Goal: Transaction & Acquisition: Purchase product/service

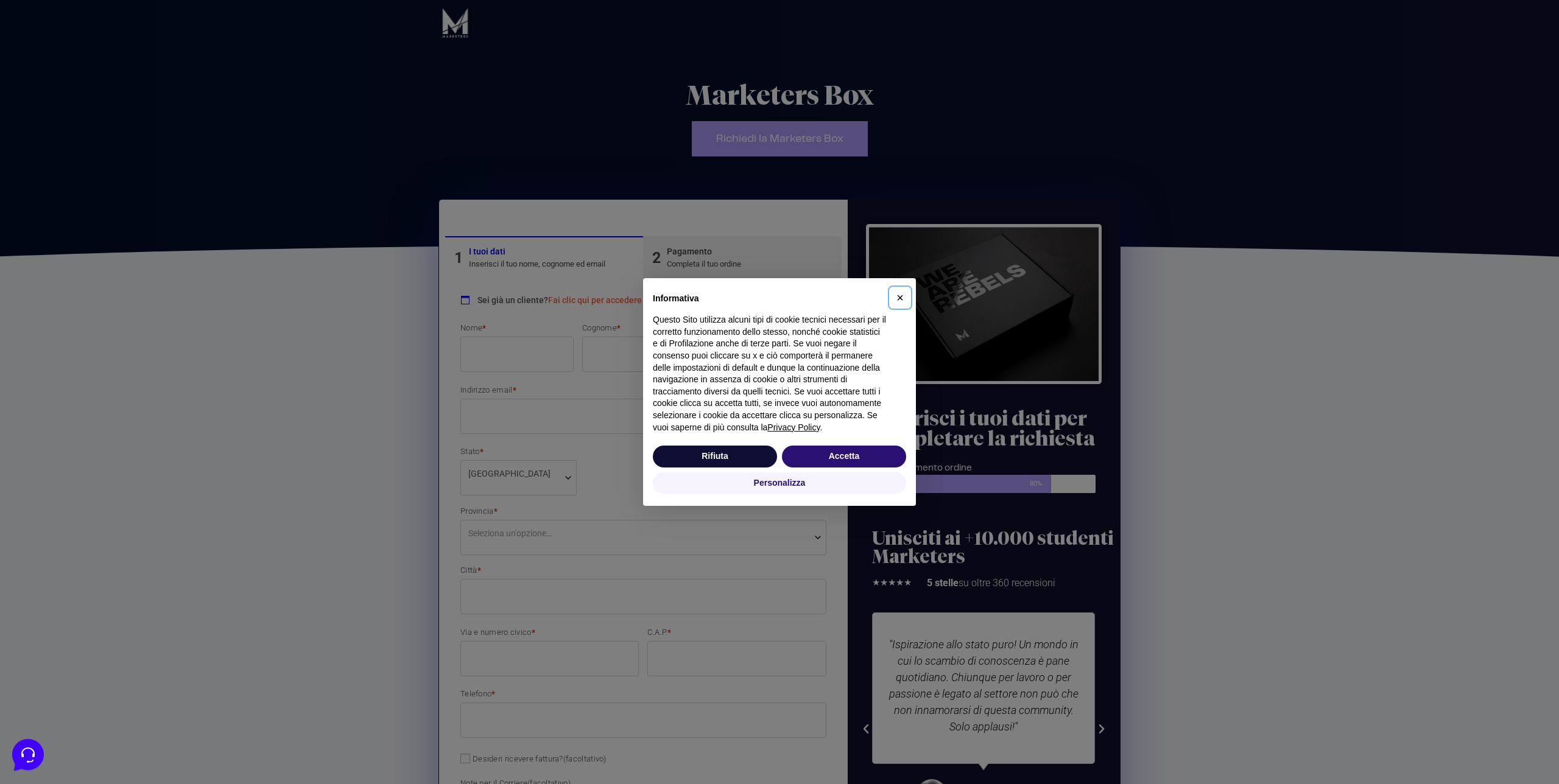
click at [902, 299] on span "×" at bounding box center [900, 298] width 7 height 14
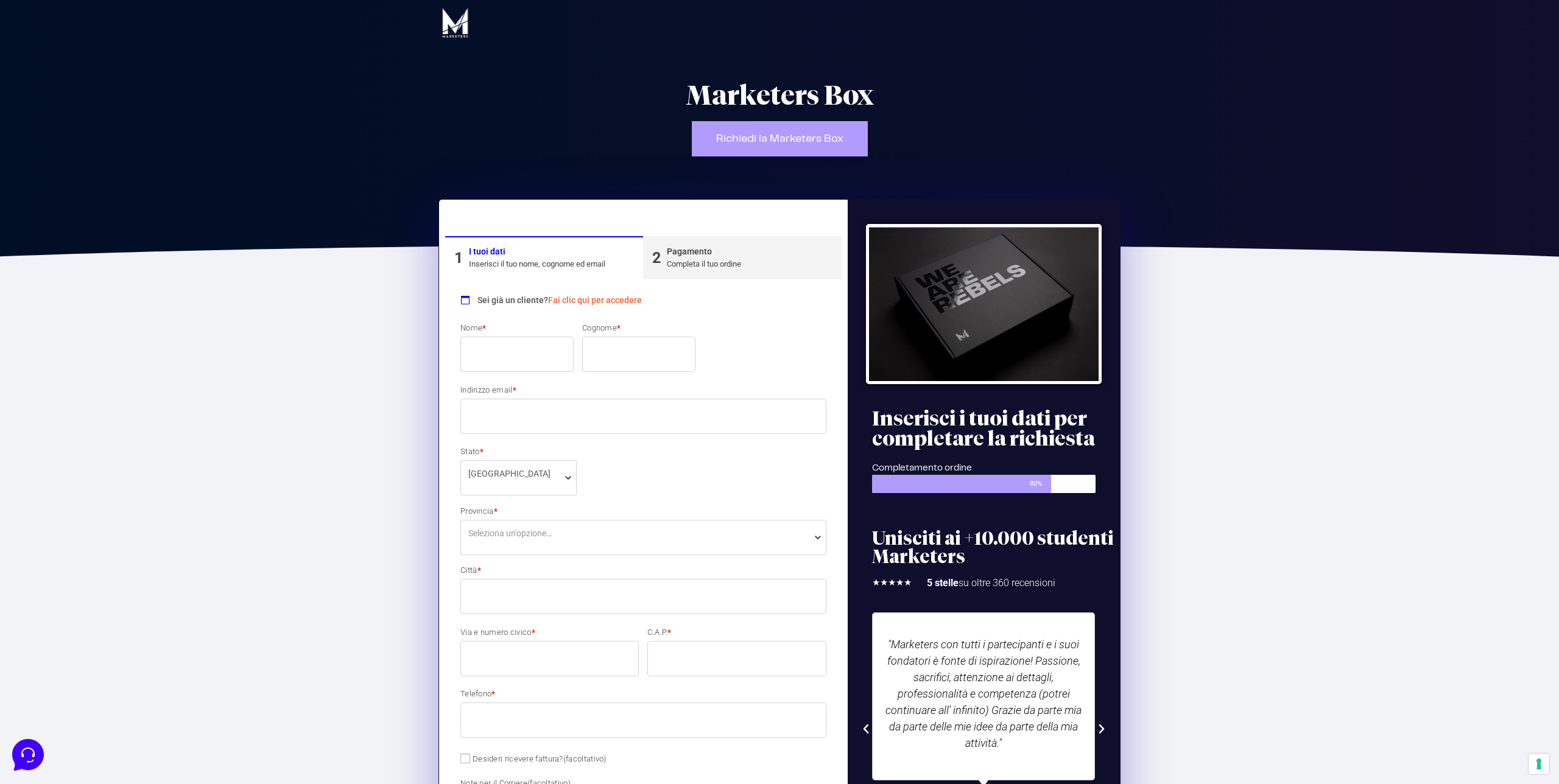
click at [520, 348] on input "Nome *" at bounding box center [517, 354] width 113 height 35
type input "Alessio"
click at [602, 350] on input "Cognome *" at bounding box center [638, 354] width 113 height 35
type input "Saturni"
click at [524, 427] on input "Indirizzo email *" at bounding box center [643, 416] width 366 height 35
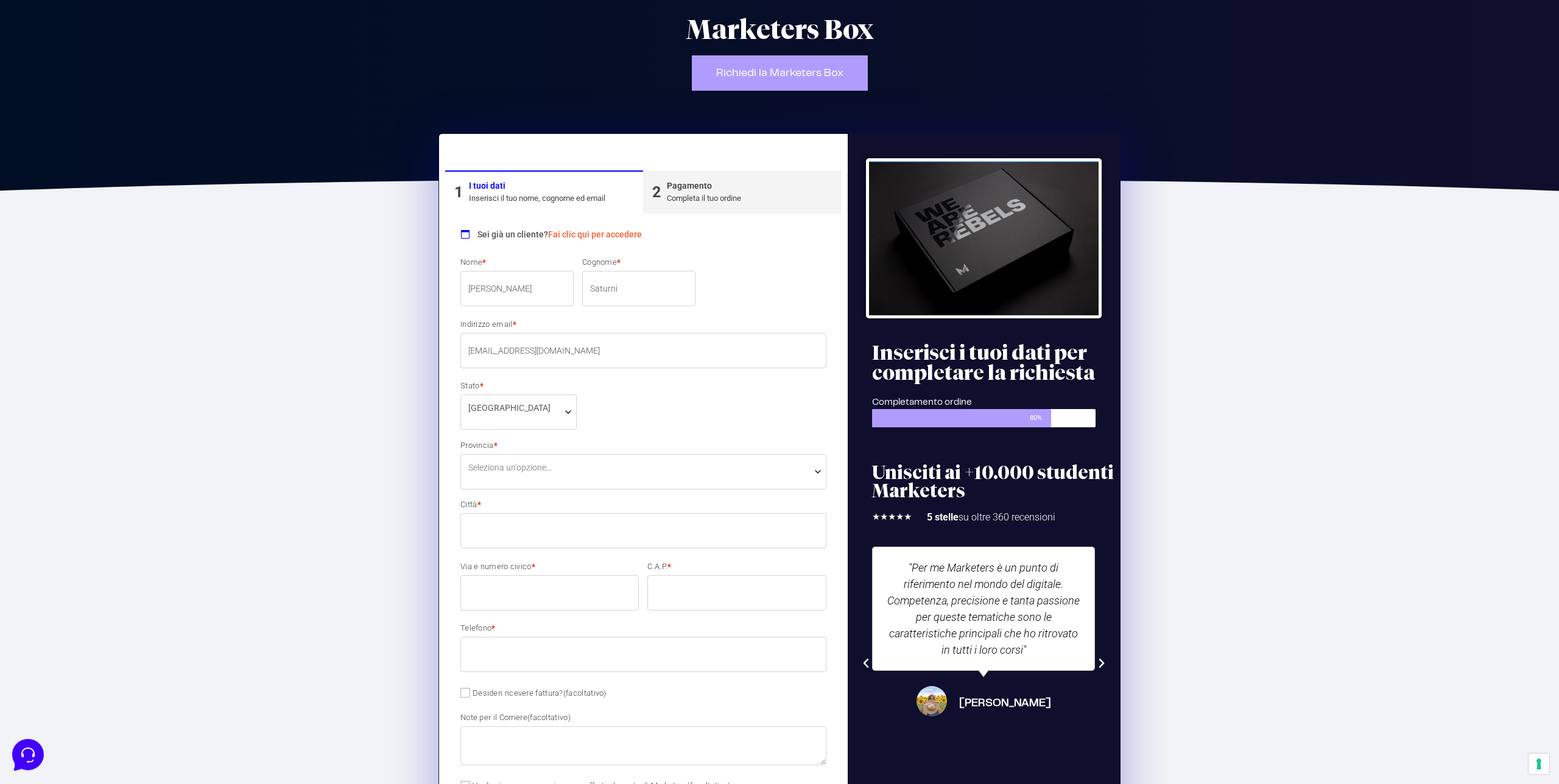
scroll to position [67, 0]
type input "[EMAIL_ADDRESS][DOMAIN_NAME]"
click at [511, 469] on span "Seleziona un'opzione…" at bounding box center [509, 467] width 83 height 13
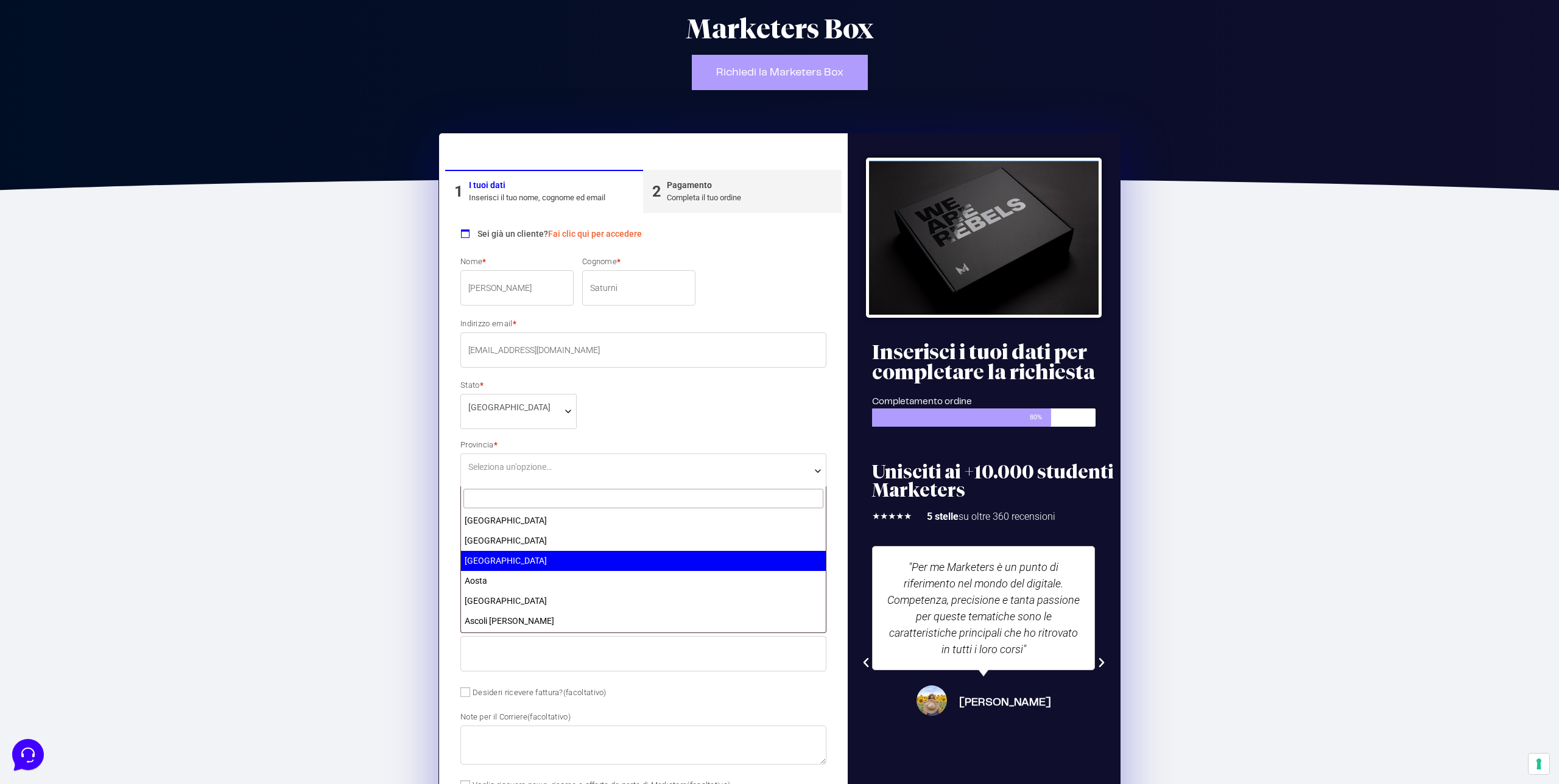
select select "AN"
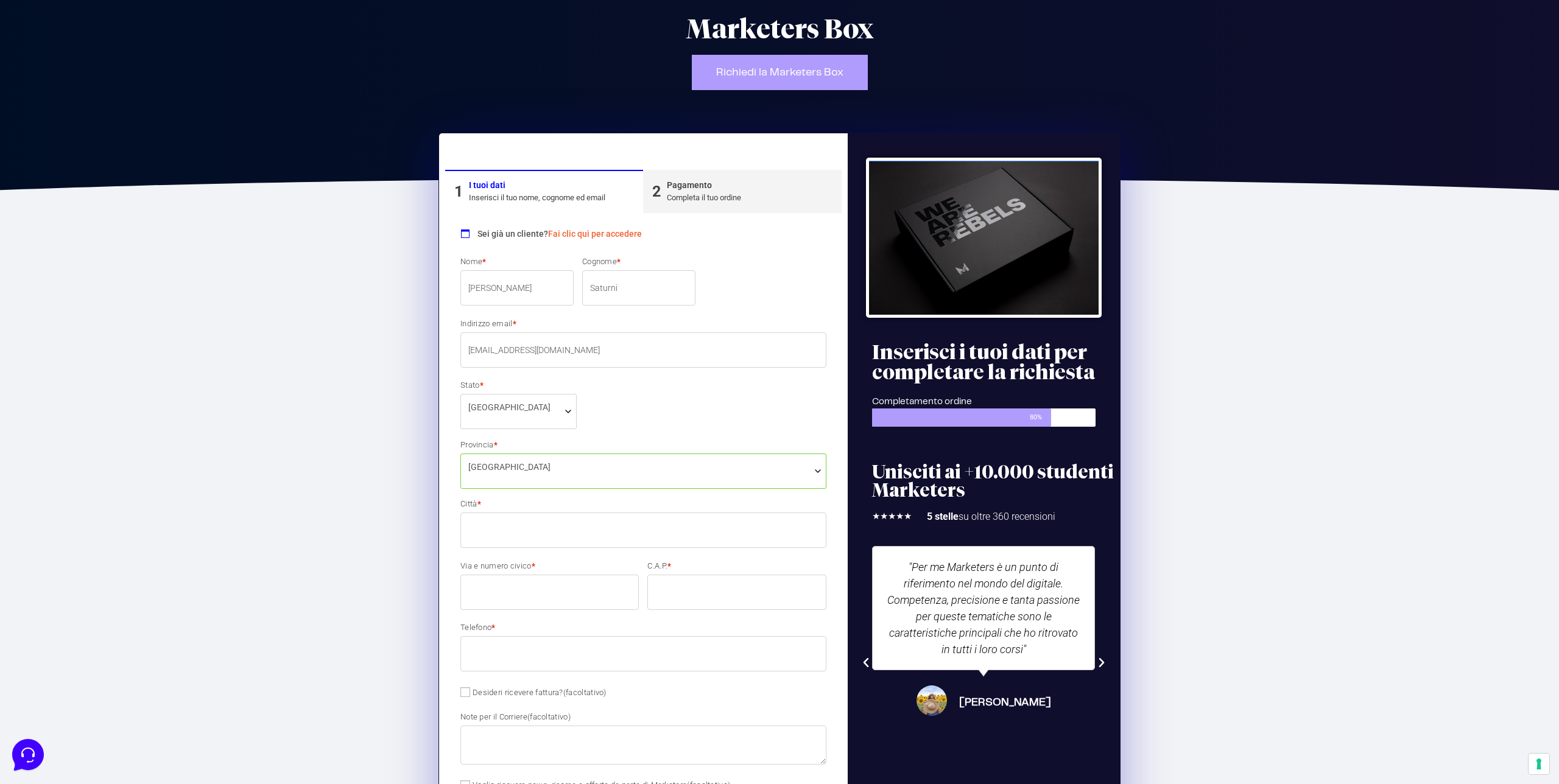
click at [529, 530] on input "Città *" at bounding box center [643, 530] width 366 height 35
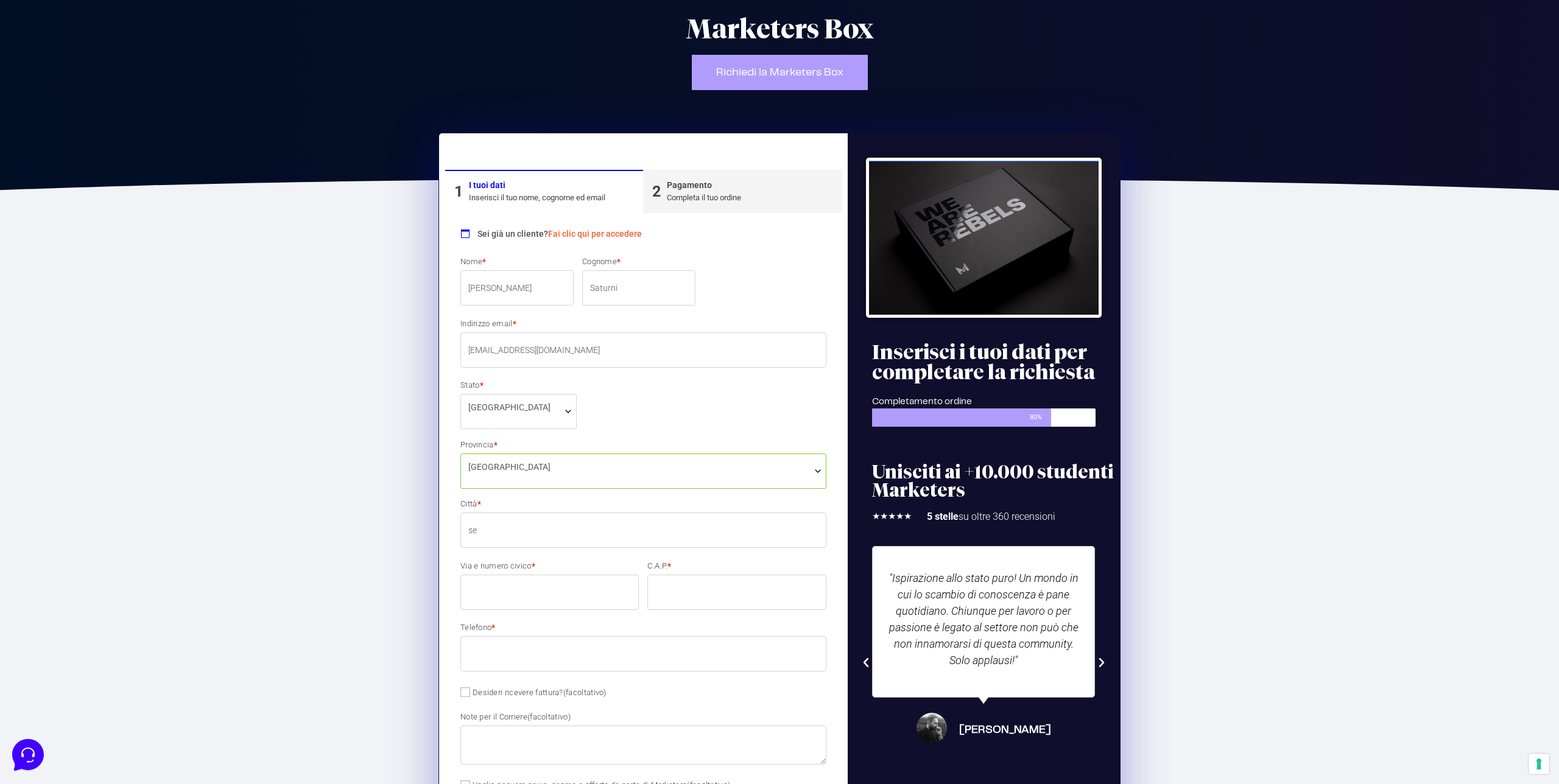
type input "s"
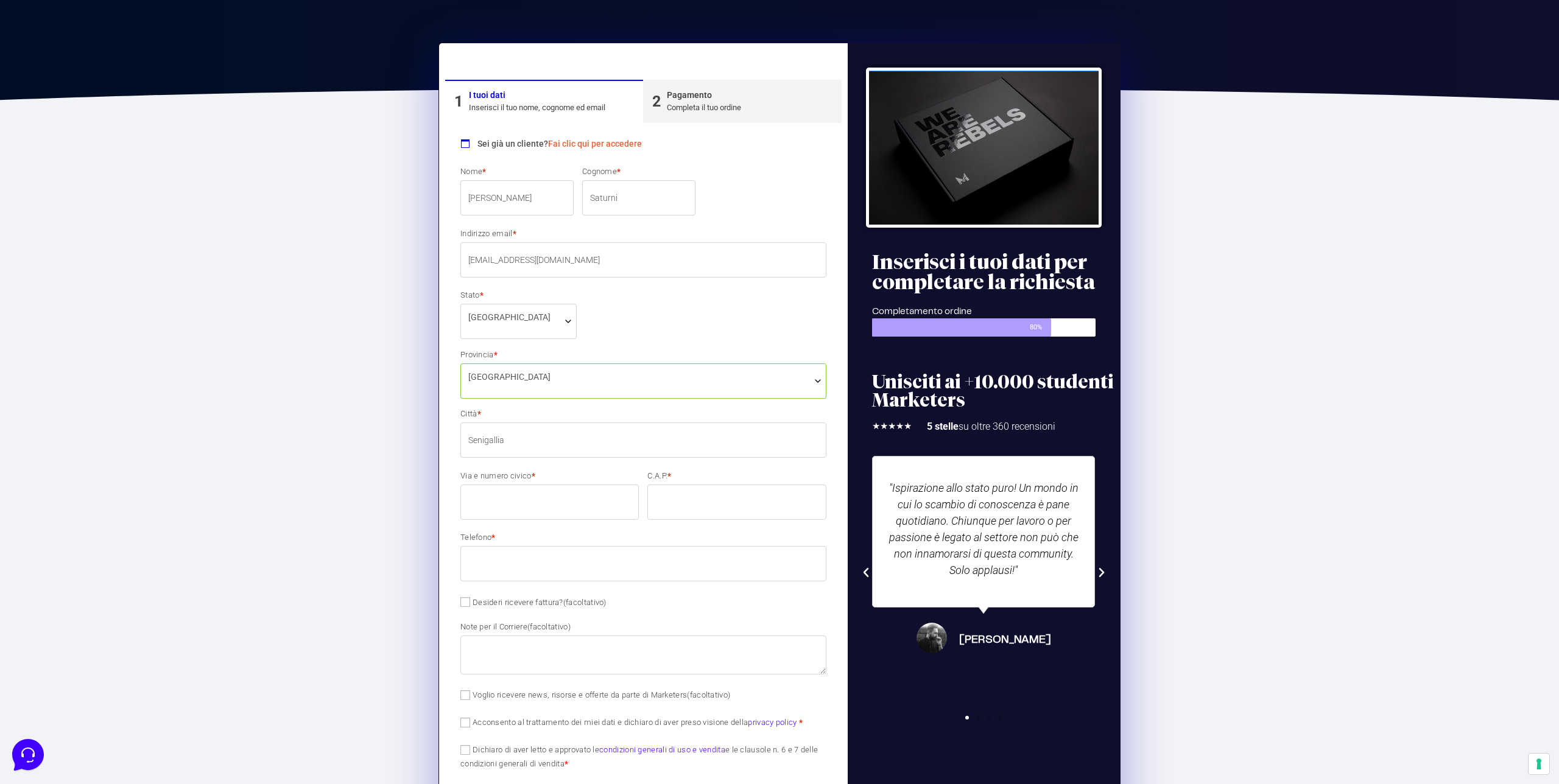
scroll to position [249, 0]
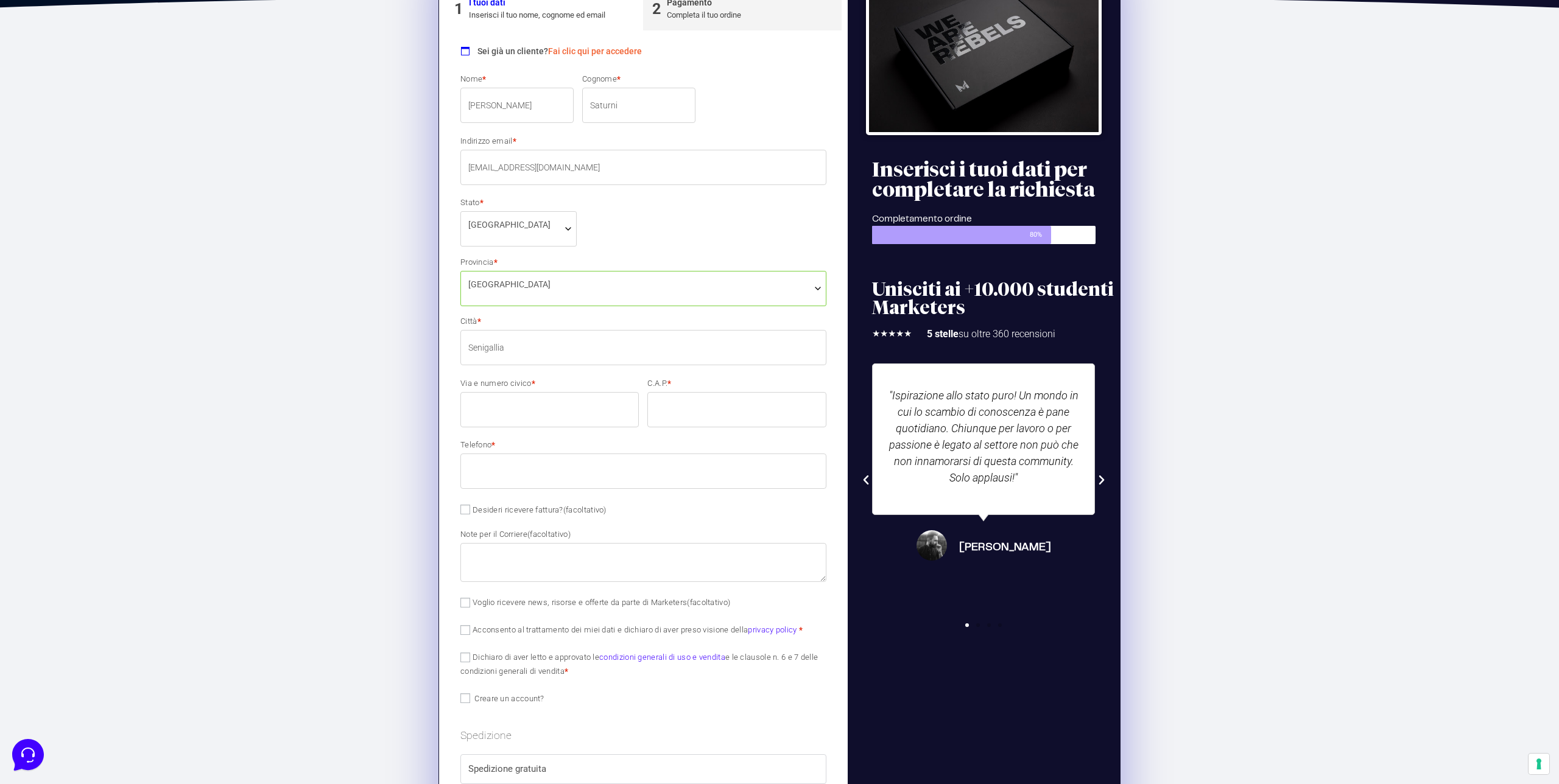
type input "Senigallia"
click at [530, 415] on input "Via e numero civico *" at bounding box center [550, 409] width 178 height 35
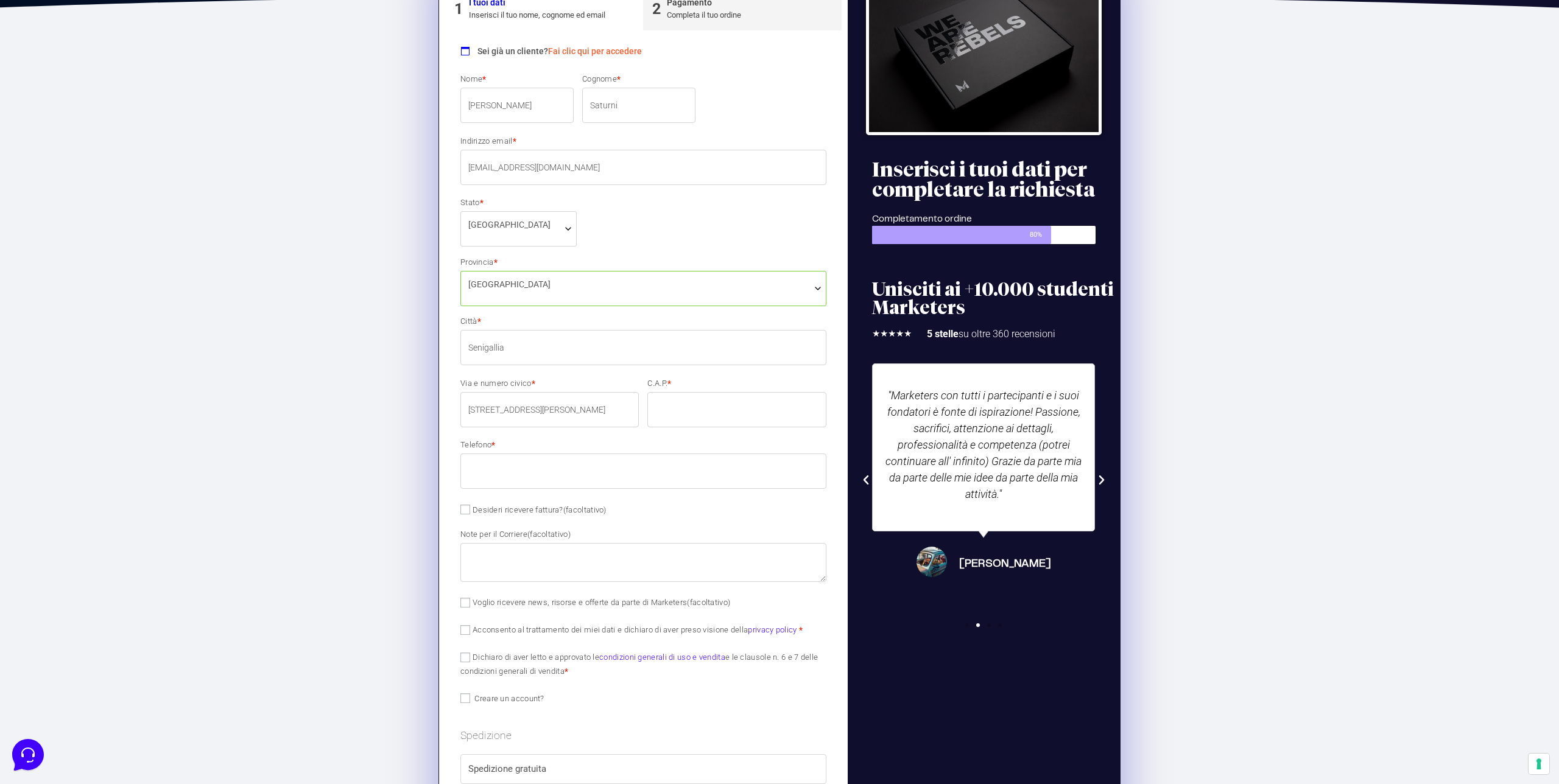
type input "[STREET_ADDRESS][PERSON_NAME]"
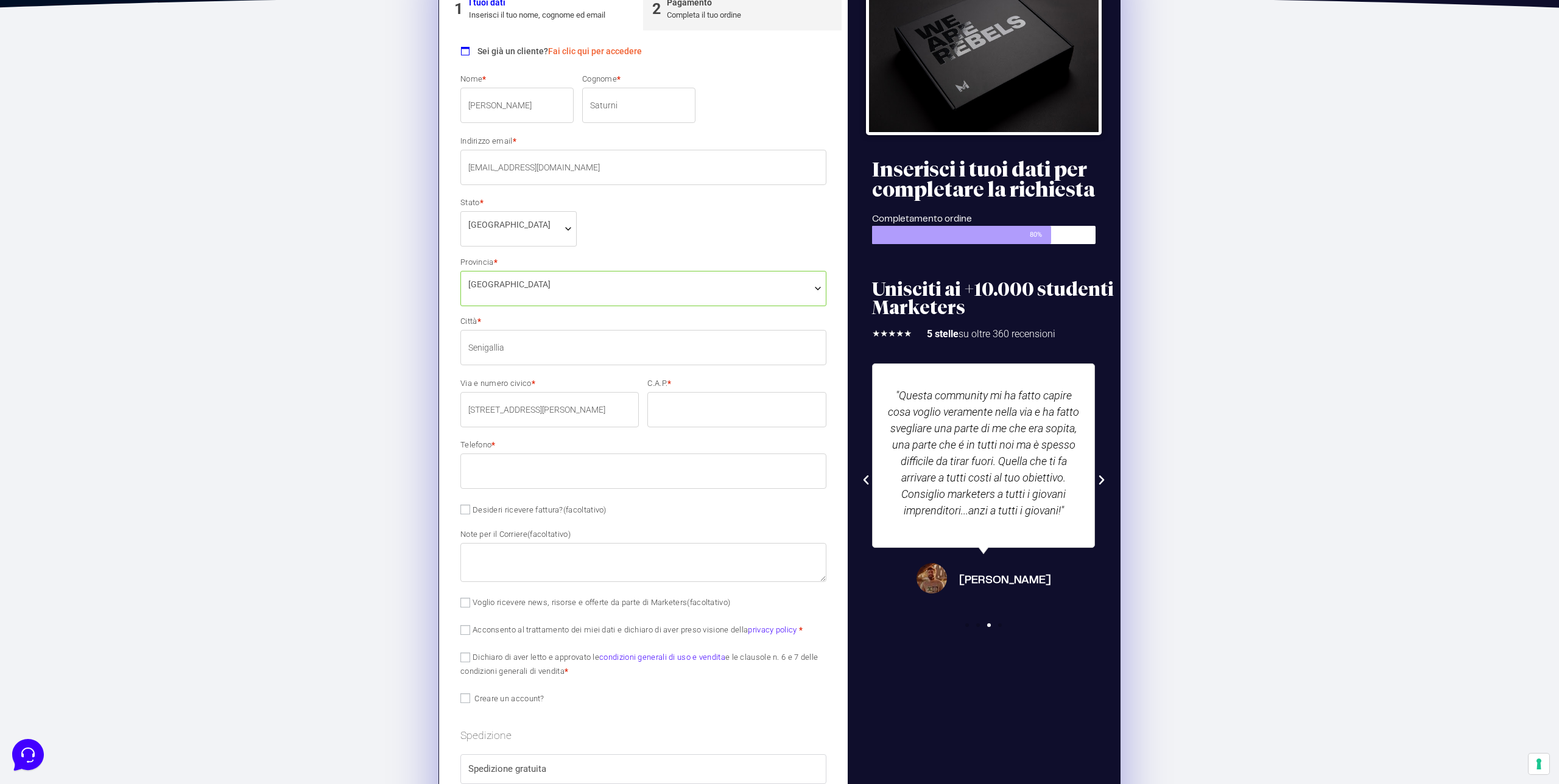
click at [748, 412] on input "C.A.P. *" at bounding box center [736, 409] width 178 height 35
type input "60019"
click at [566, 476] on input "Telefono *" at bounding box center [643, 471] width 366 height 35
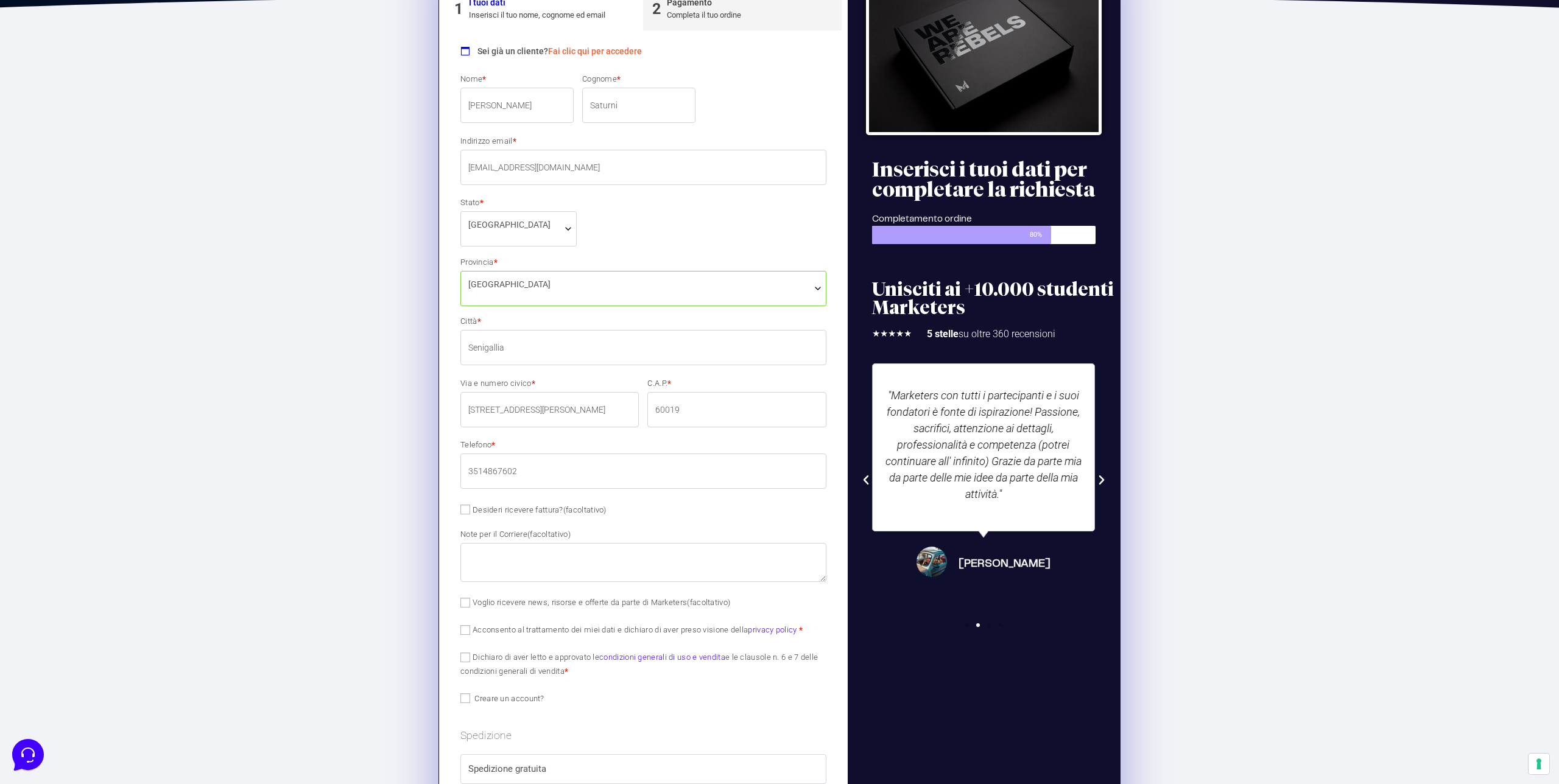
click at [494, 473] on input "3514867602" at bounding box center [643, 471] width 366 height 35
click at [525, 476] on input "3514857602" at bounding box center [643, 471] width 366 height 35
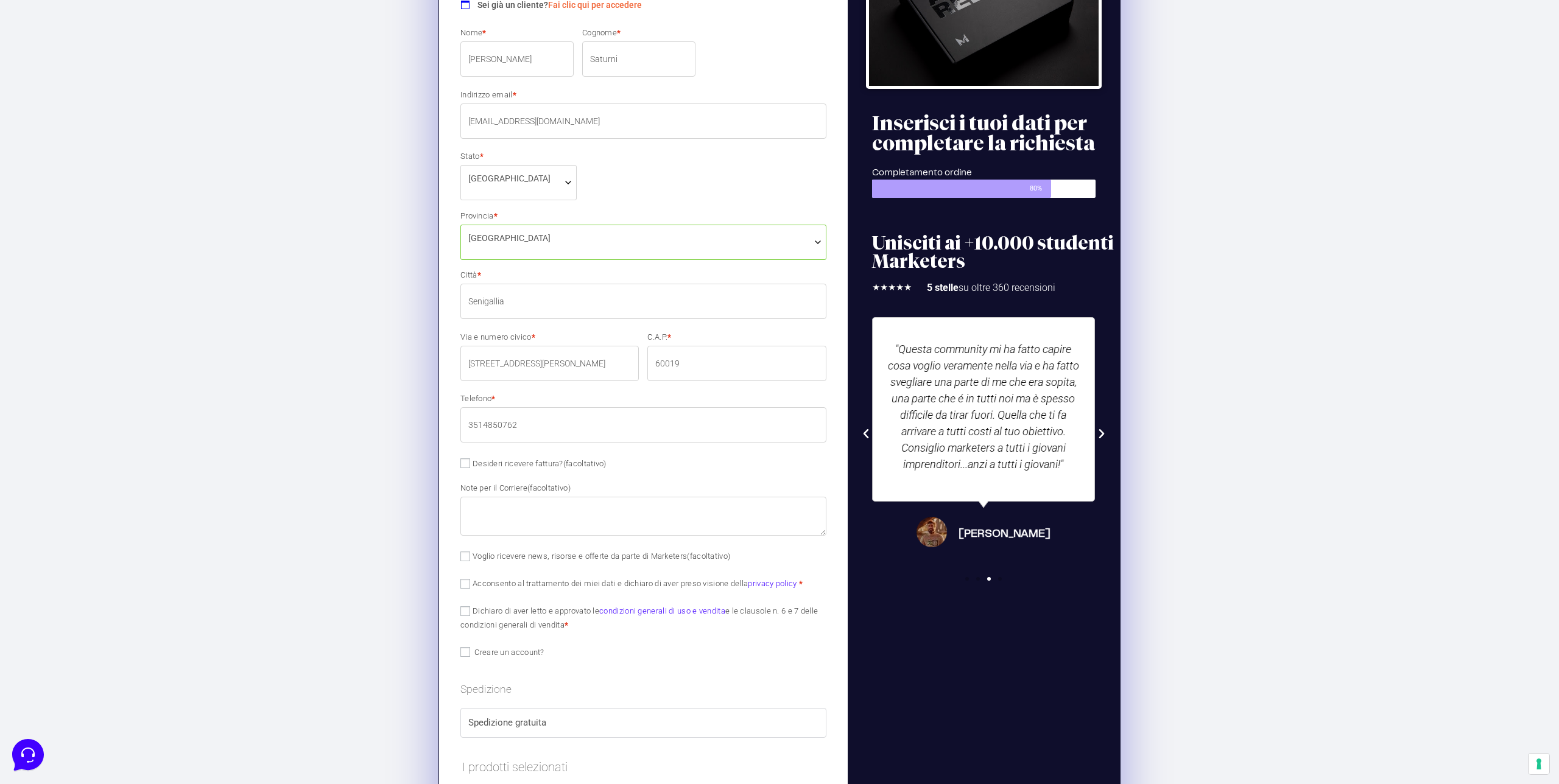
scroll to position [304, 0]
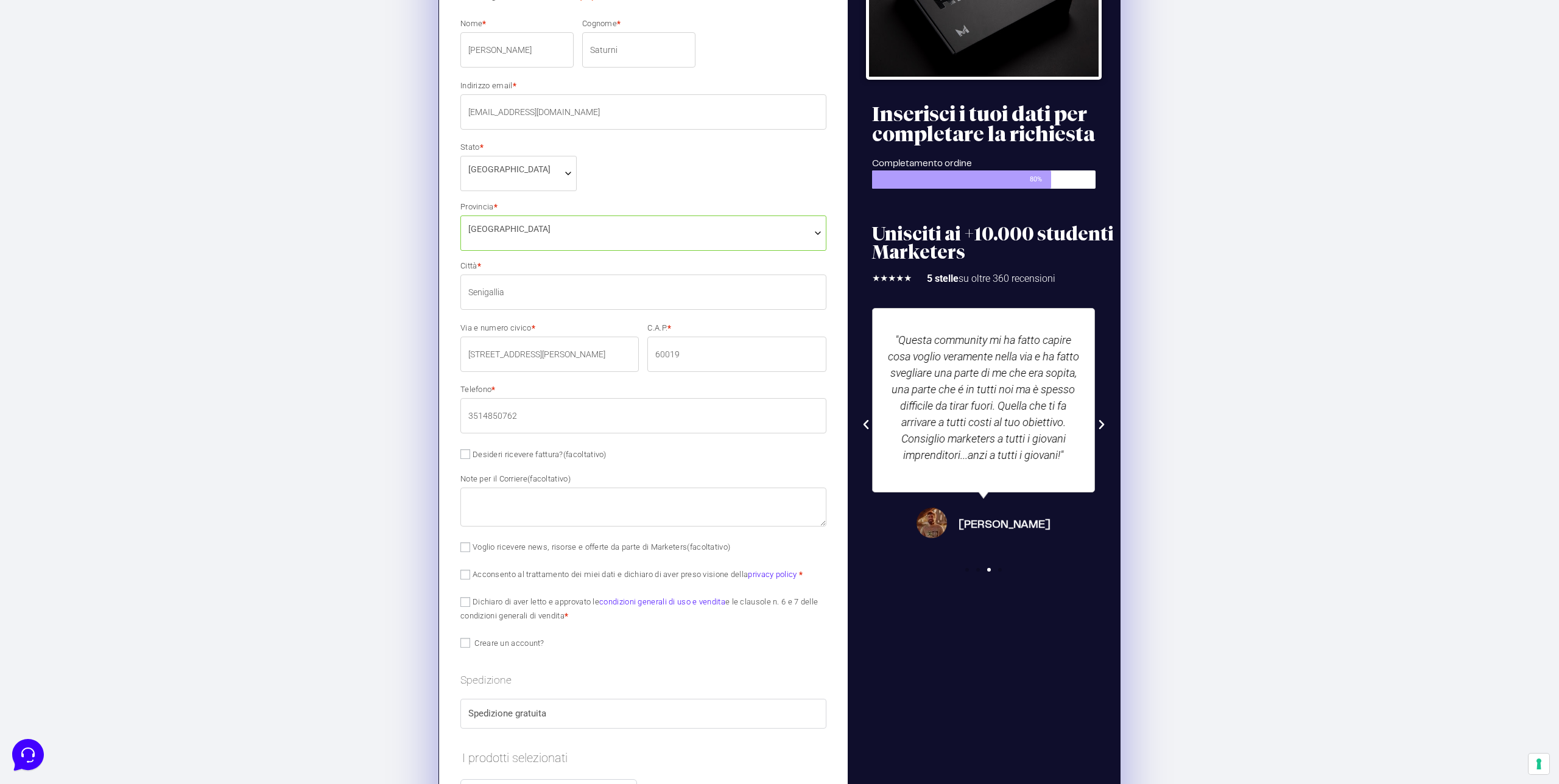
type input "3514850762"
click at [552, 503] on textarea "Note per il Corriere (facoltativo)" at bounding box center [643, 507] width 366 height 39
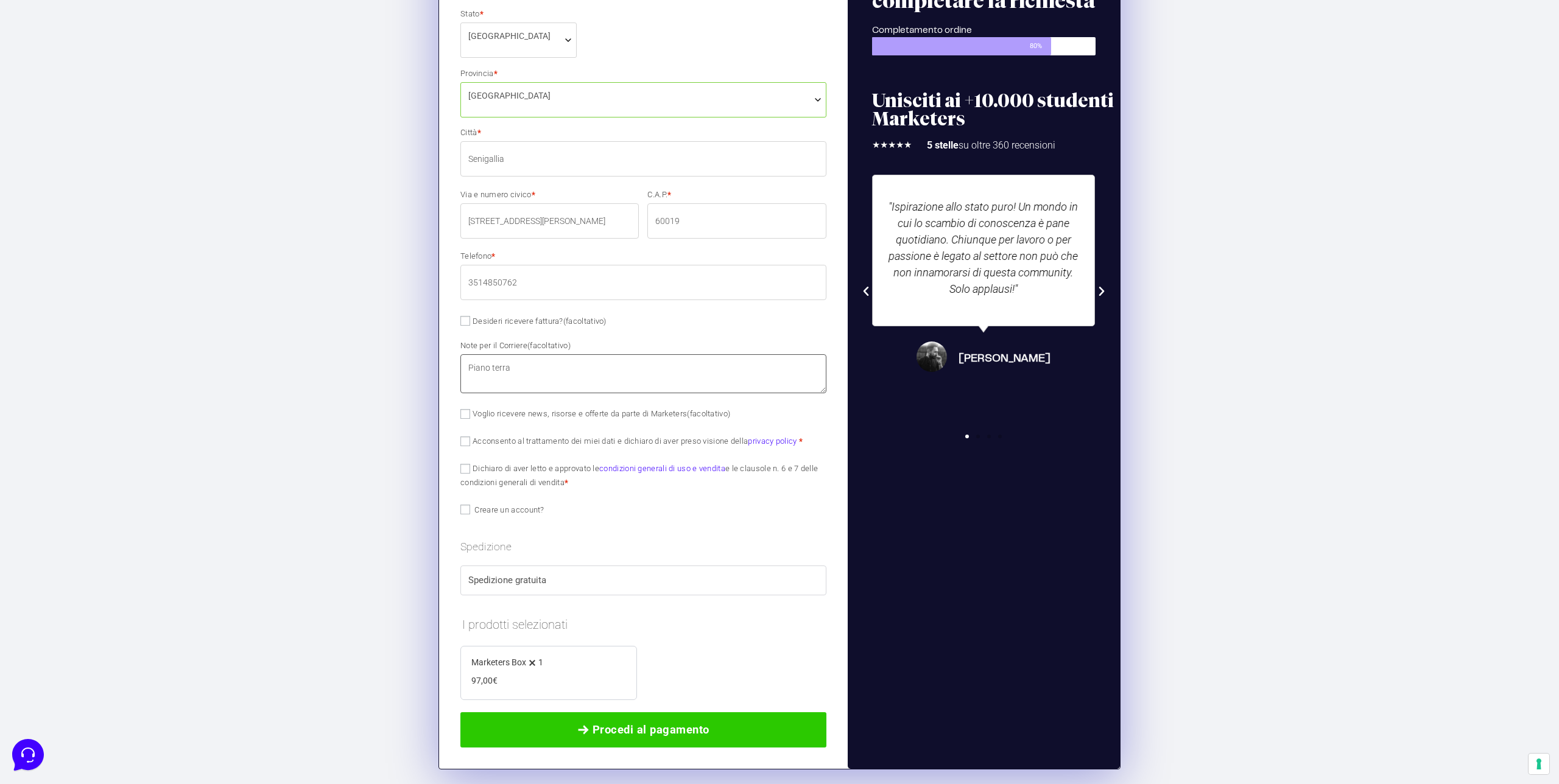
scroll to position [441, 0]
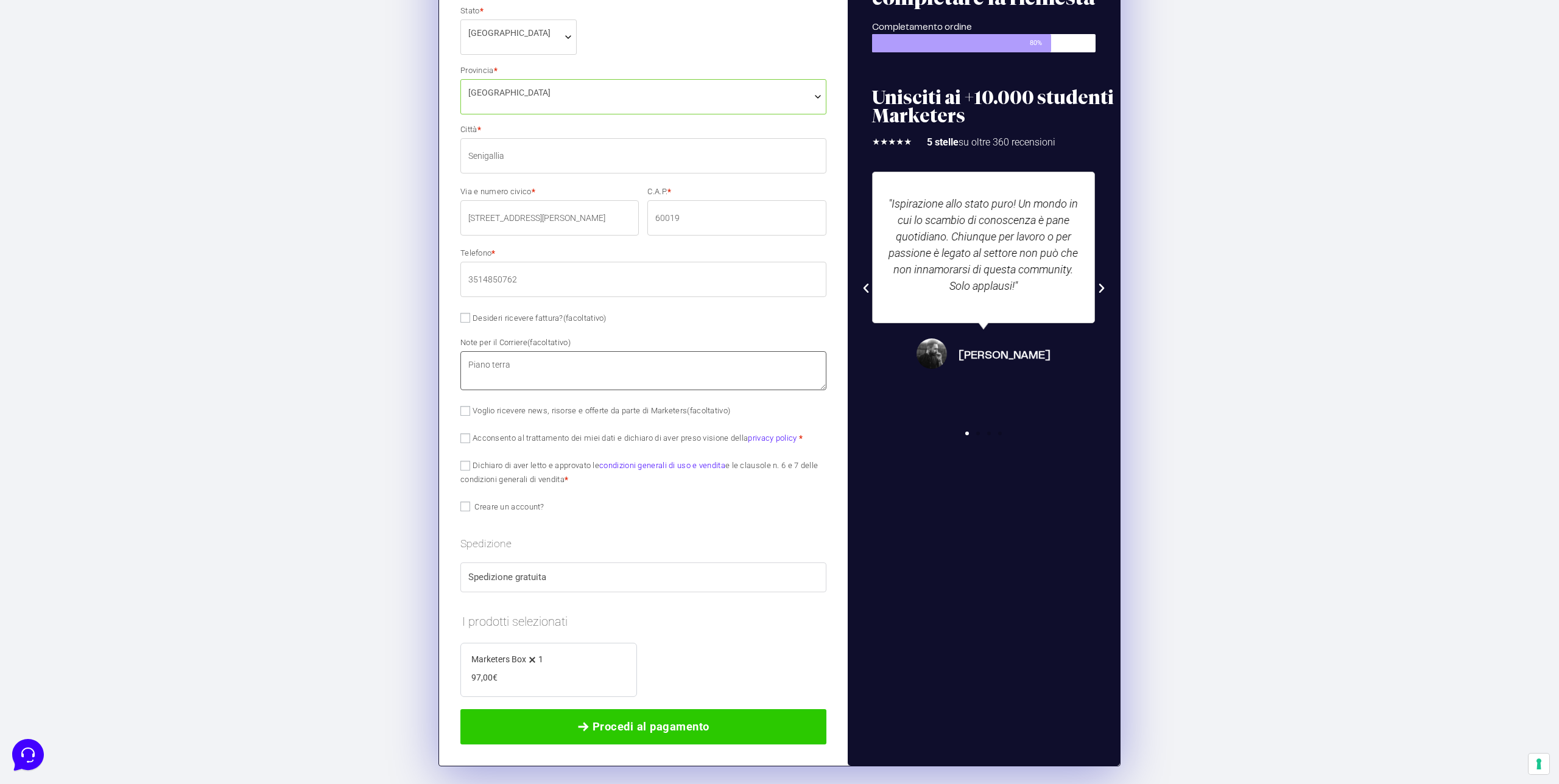
type textarea "Piano terra"
click at [461, 438] on input "Acconsento al trattamento dei miei dati e dichiaro di aver preso visione della …" at bounding box center [466, 438] width 10 height 10
checkbox input "true"
click at [465, 461] on input "Dichiaro di aver letto e approvato le condizioni generali di uso e vendita e le…" at bounding box center [466, 466] width 10 height 10
checkbox input "true"
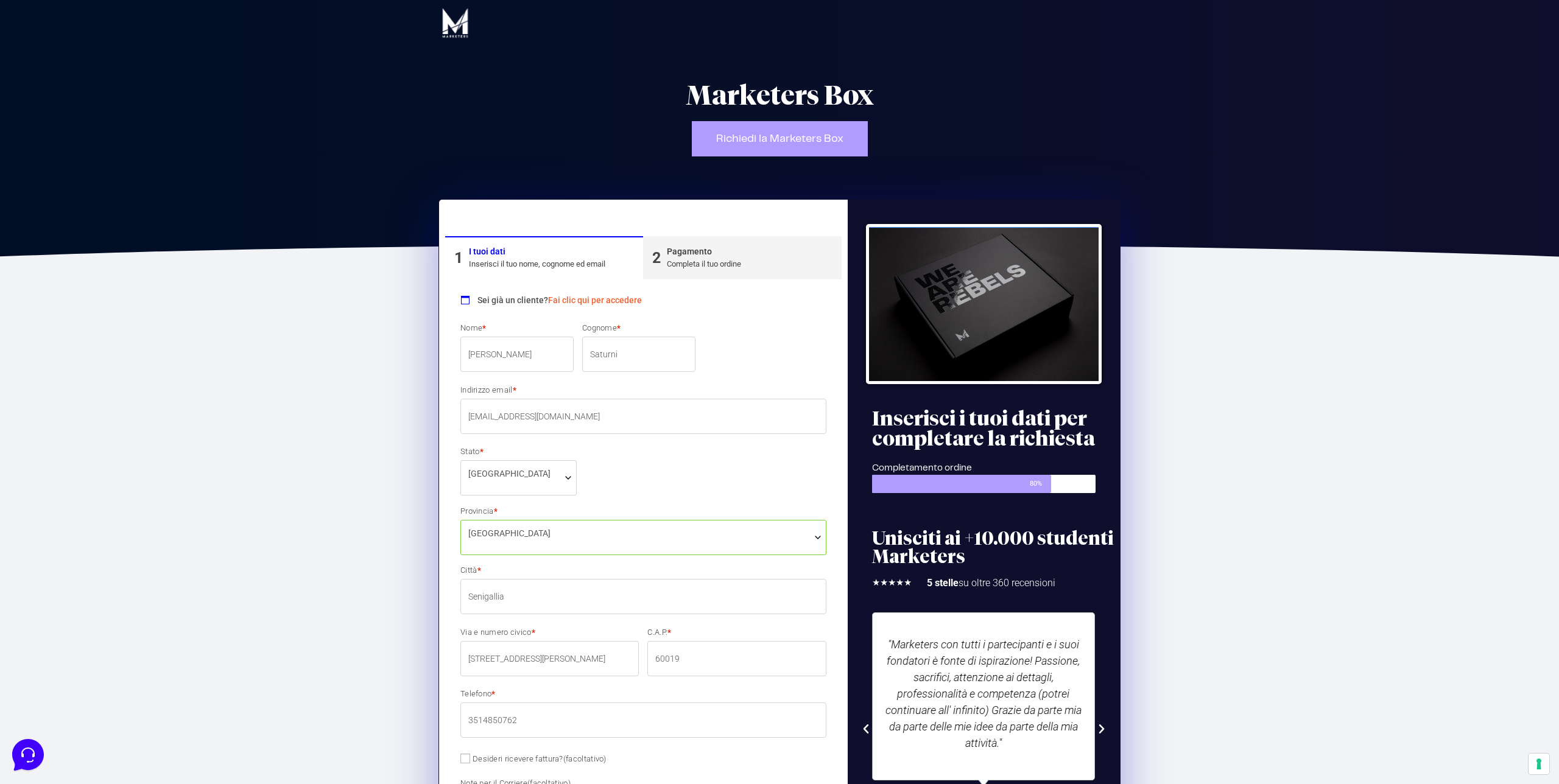
scroll to position [527, 0]
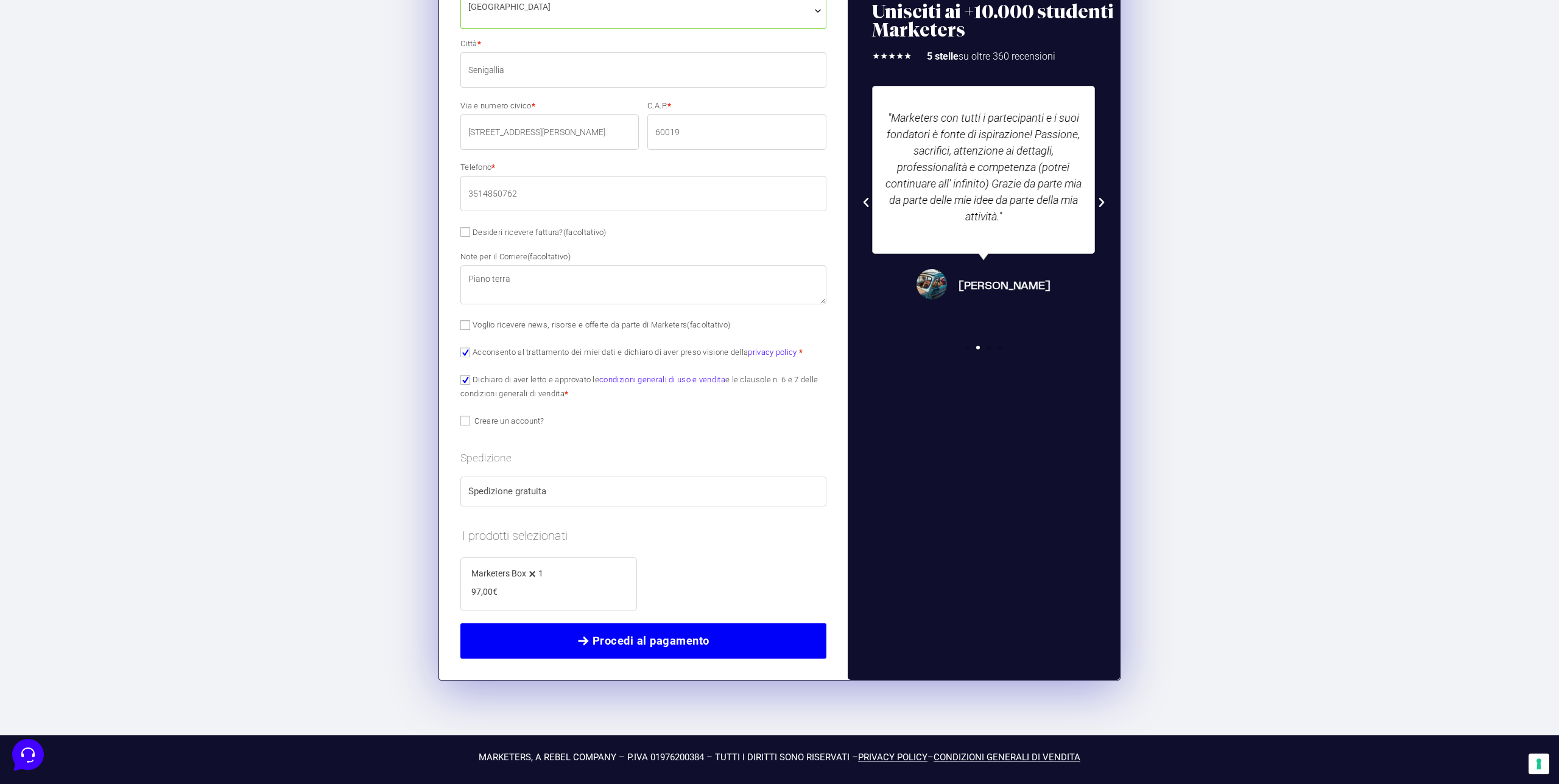
click at [643, 641] on span "Procedi al pagamento" at bounding box center [651, 641] width 117 height 17
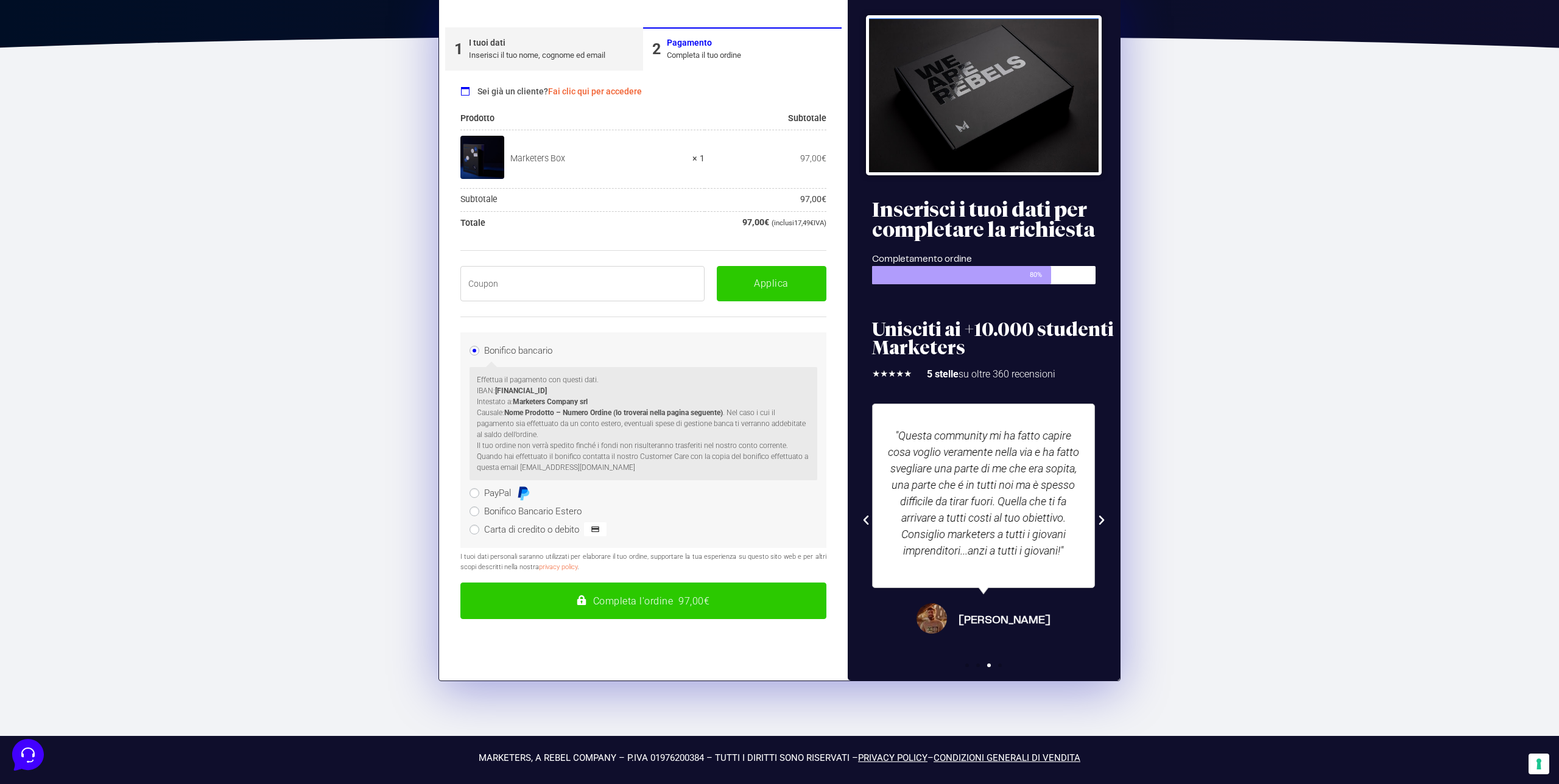
scroll to position [206, 0]
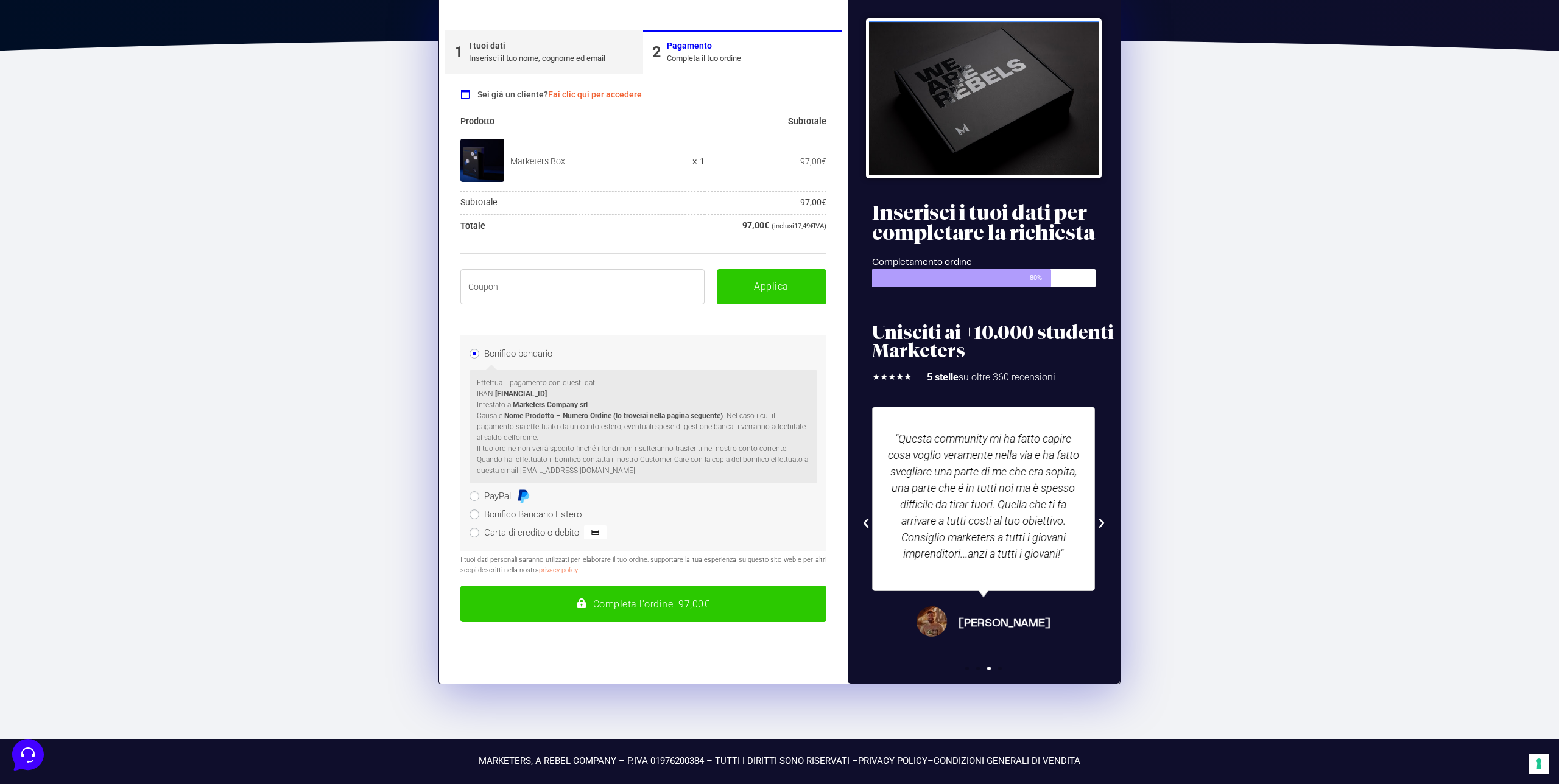
click at [514, 283] on input "text" at bounding box center [583, 286] width 245 height 35
paste input "BOXPRO100OFF"
type input "BOXPRO100OFF"
click at [787, 288] on button "Applica" at bounding box center [772, 286] width 110 height 35
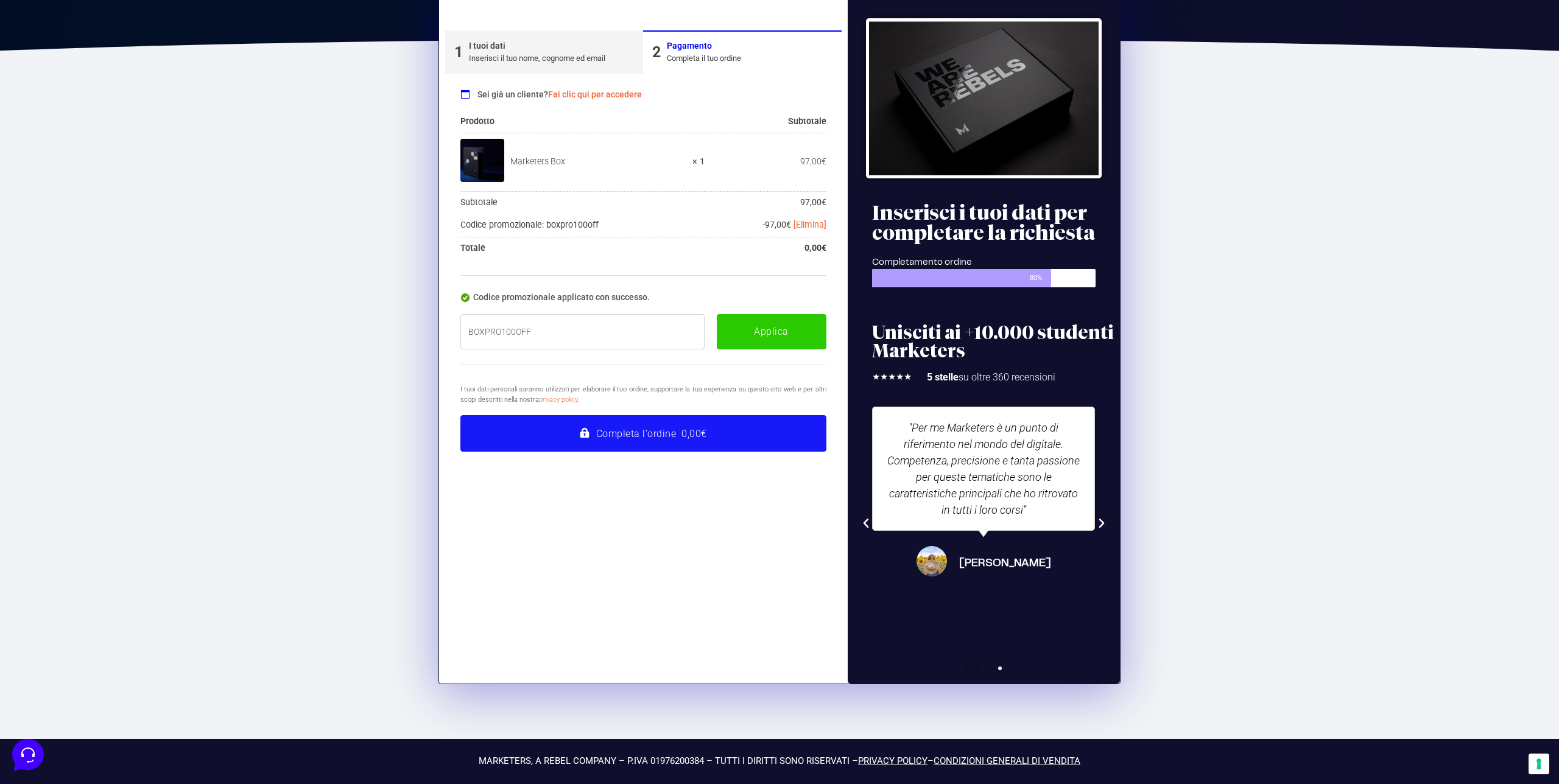
click at [719, 429] on button "Completa l'ordine 0,00€" at bounding box center [643, 433] width 366 height 36
